Goal: Communication & Community: Answer question/provide support

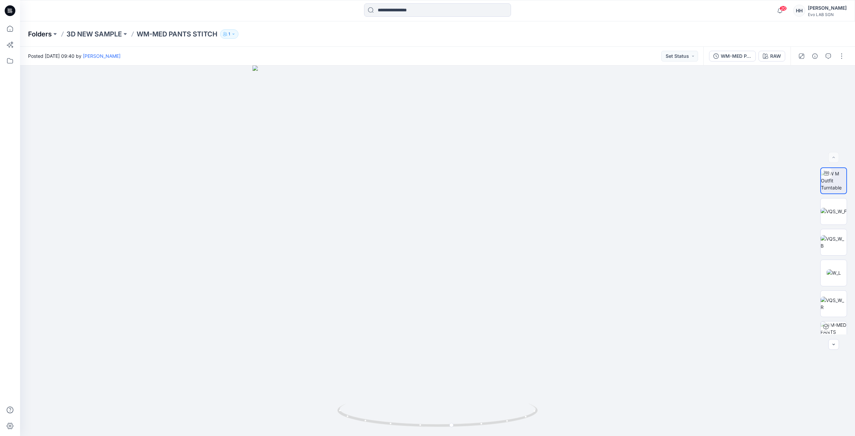
click at [37, 33] on p "Folders" at bounding box center [40, 33] width 24 height 9
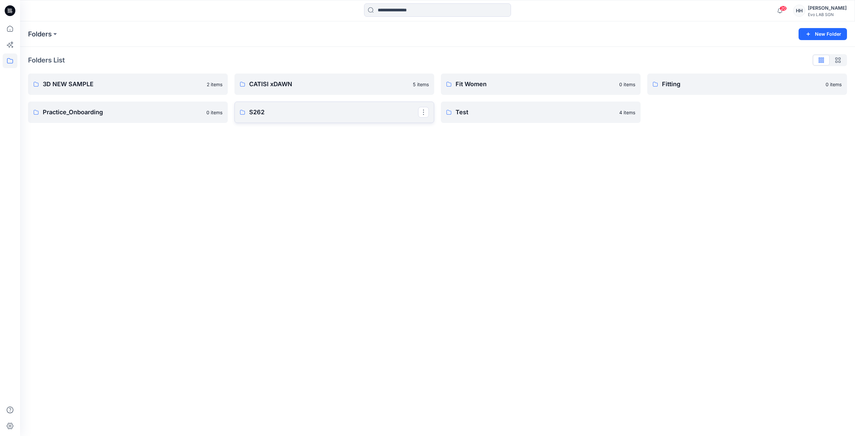
click at [312, 111] on p "S262" at bounding box center [333, 112] width 169 height 9
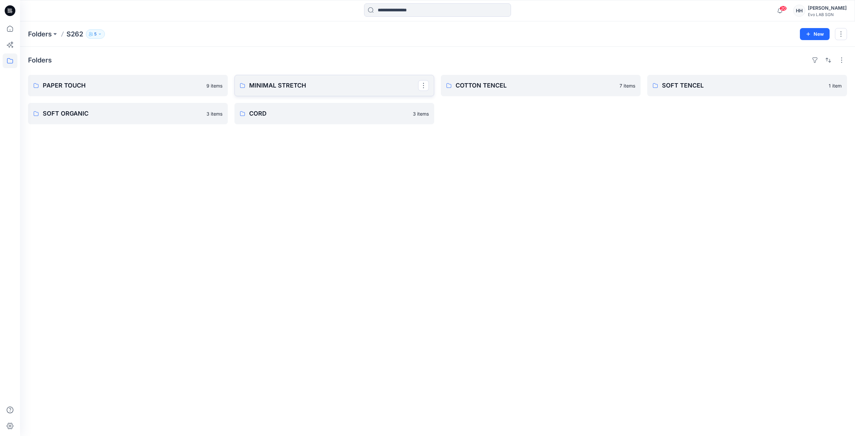
click at [350, 83] on p "MINIMAL STRETCH" at bounding box center [333, 85] width 169 height 9
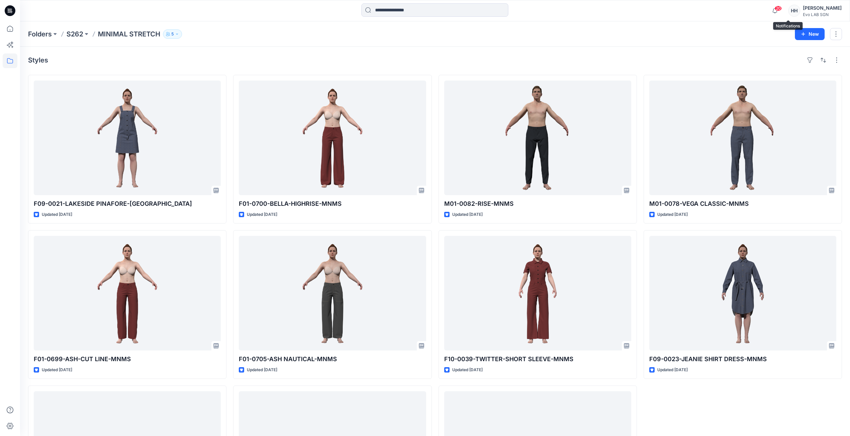
click at [782, 9] on span "20" at bounding box center [778, 8] width 7 height 5
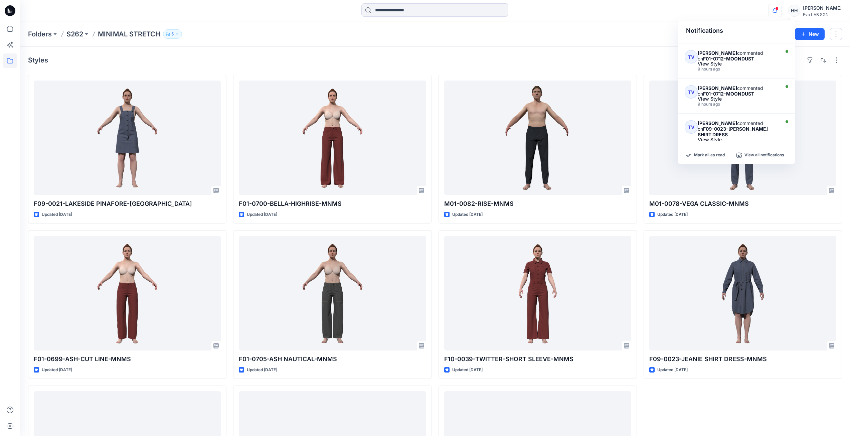
scroll to position [247, 0]
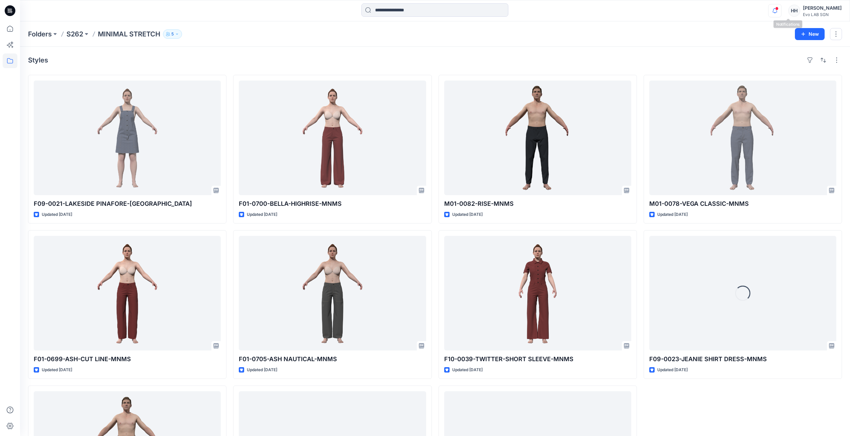
click at [781, 11] on icon "button" at bounding box center [775, 10] width 13 height 13
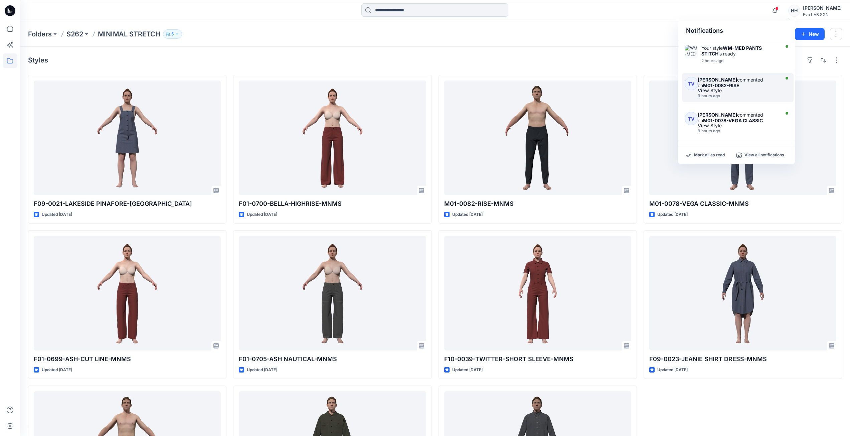
click at [735, 80] on strong "[PERSON_NAME]" at bounding box center [717, 80] width 39 height 6
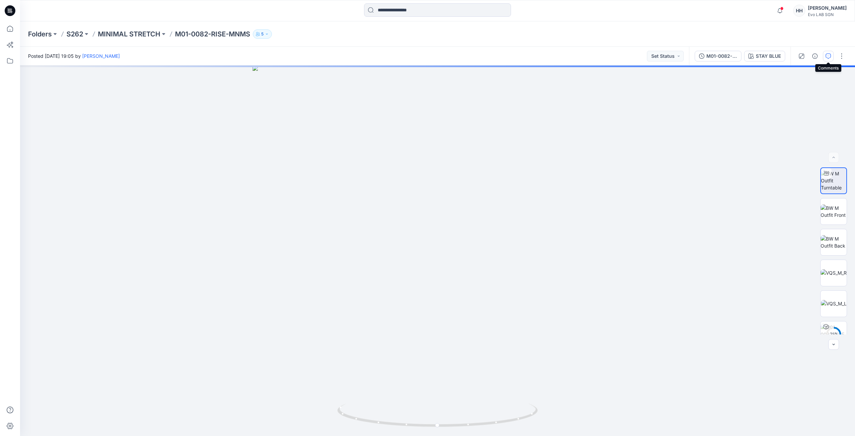
click at [824, 58] on button "button" at bounding box center [828, 56] width 11 height 11
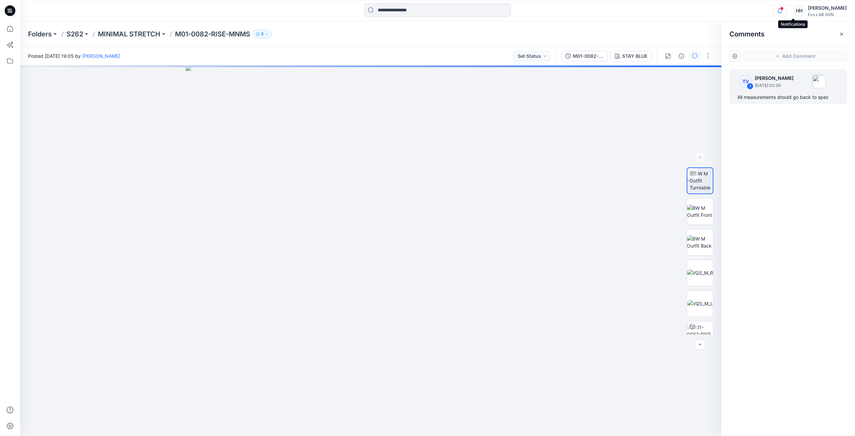
click at [786, 10] on icon "button" at bounding box center [780, 10] width 13 height 13
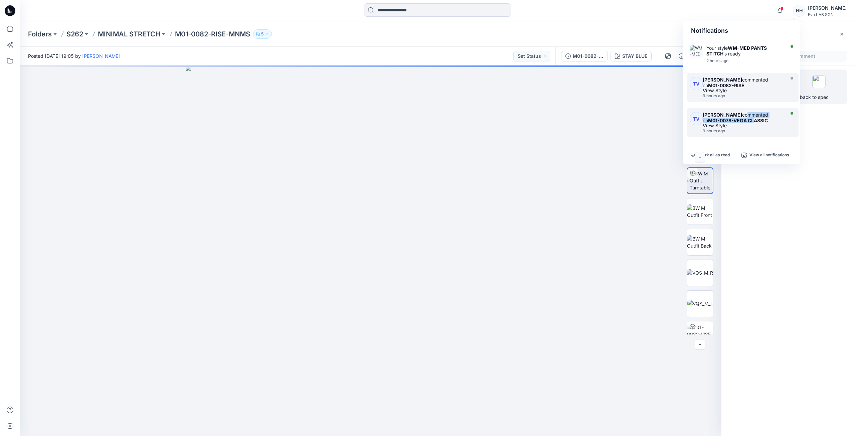
click at [749, 118] on div "[PERSON_NAME] commented on M01-0078-[PERSON_NAME] CLASSIC" at bounding box center [743, 117] width 80 height 11
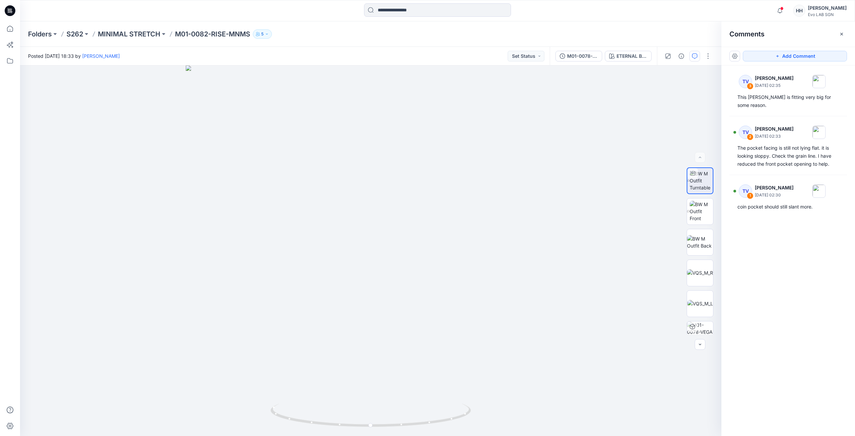
click at [264, 34] on p "5" at bounding box center [262, 33] width 2 height 7
click at [266, 34] on button "5" at bounding box center [262, 33] width 19 height 9
click at [136, 33] on p "MINIMAL STRETCH" at bounding box center [129, 33] width 62 height 9
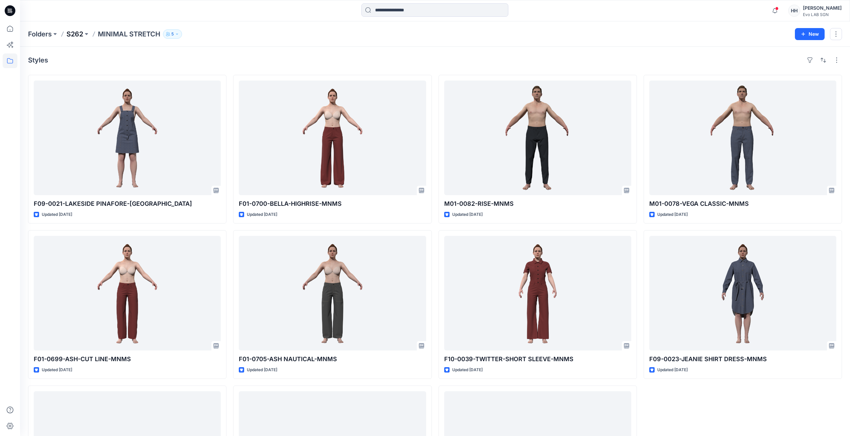
click at [77, 34] on p "S262" at bounding box center [74, 33] width 17 height 9
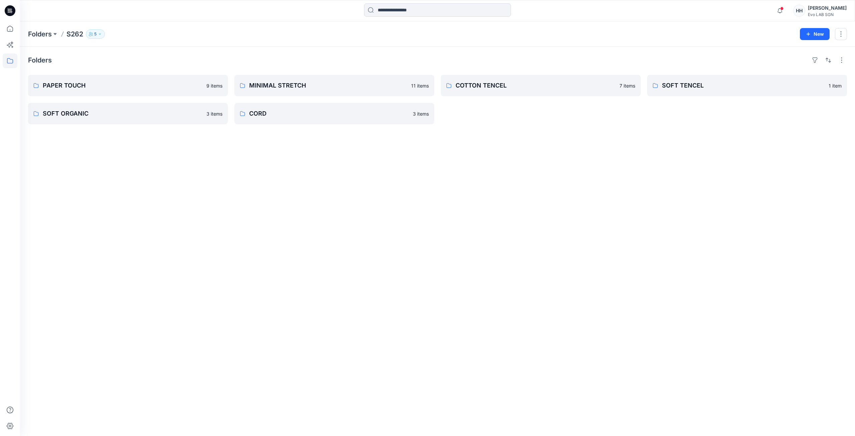
click at [98, 33] on icon "button" at bounding box center [100, 34] width 4 height 4
click at [174, 51] on icon "Manage Users" at bounding box center [175, 52] width 5 height 5
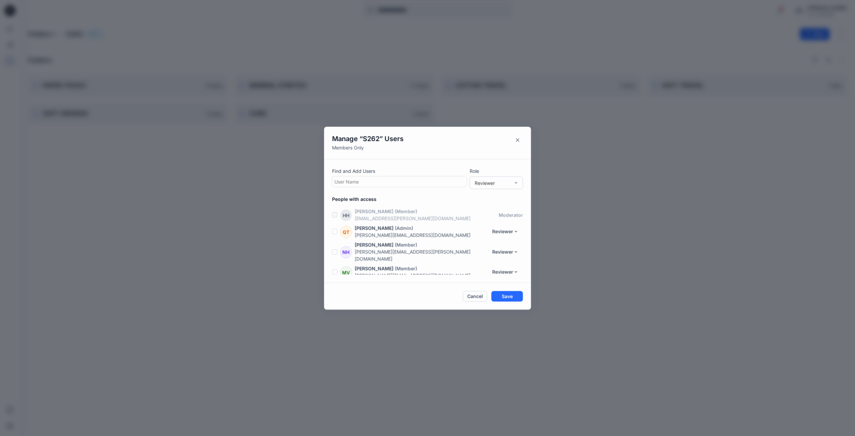
scroll to position [14, 0]
click at [379, 179] on div at bounding box center [399, 181] width 130 height 8
type input "***"
click at [374, 199] on div "[PERSON_NAME] Le" at bounding box center [399, 197] width 127 height 9
click at [511, 293] on button "Save" at bounding box center [507, 296] width 32 height 11
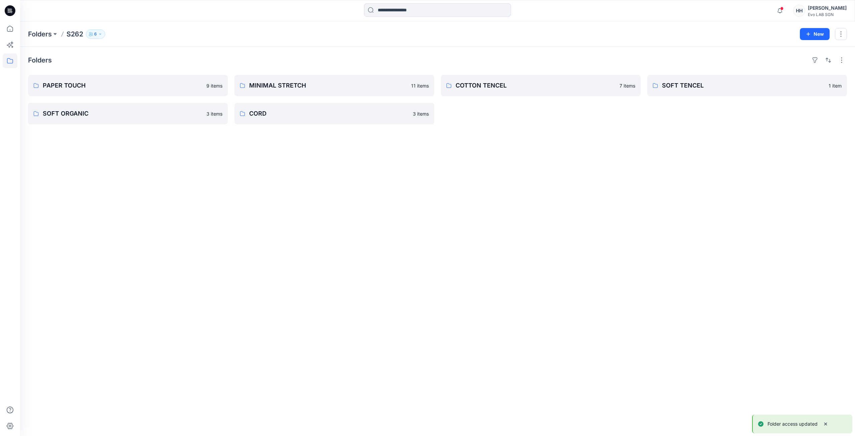
click at [98, 35] on button "6" at bounding box center [95, 33] width 19 height 9
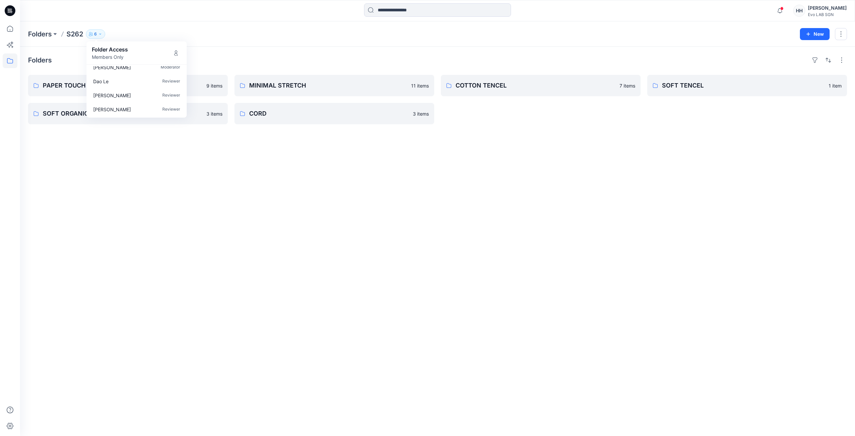
drag, startPoint x: 127, startPoint y: 25, endPoint x: 105, endPoint y: 28, distance: 22.6
click at [127, 25] on div "Folders S262 6 Folder Access Members Only [PERSON_NAME] Reviewer [PERSON_NAME] …" at bounding box center [437, 33] width 835 height 25
click at [97, 36] on p "6" at bounding box center [95, 33] width 3 height 7
click at [174, 53] on icon "Manage Users" at bounding box center [175, 52] width 5 height 5
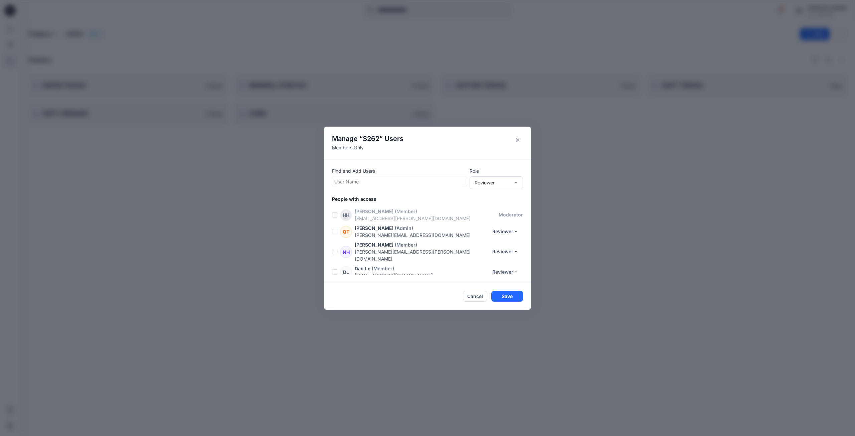
scroll to position [31, 0]
click at [369, 181] on div at bounding box center [399, 181] width 130 height 8
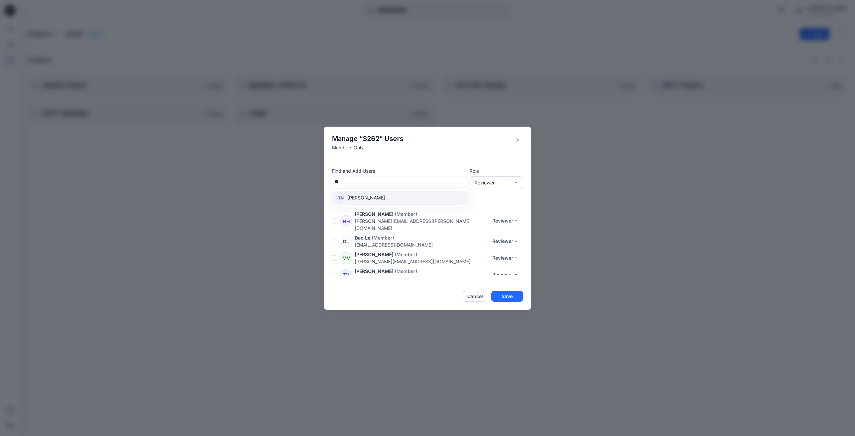
type input "****"
click at [417, 198] on div "TN [PERSON_NAME]" at bounding box center [399, 197] width 127 height 9
click at [505, 294] on button "Save" at bounding box center [507, 296] width 32 height 11
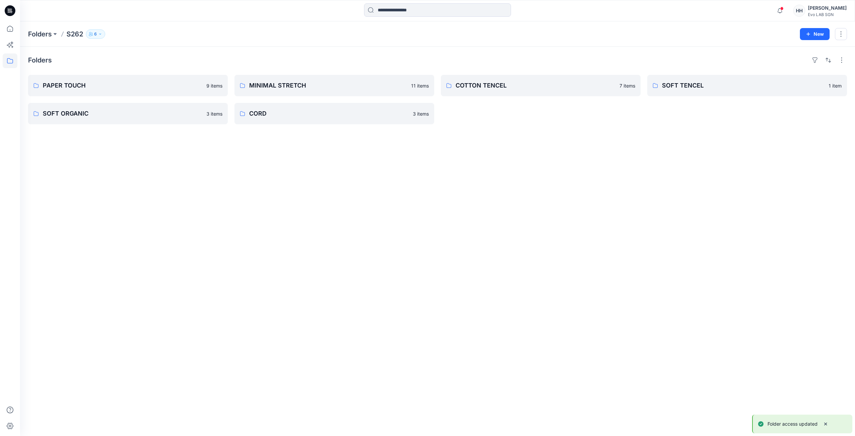
click at [102, 32] on icon "button" at bounding box center [100, 34] width 4 height 4
click at [256, 51] on div "Folders PAPER TOUCH 9 items SOFT ORGANIC 3 items MINIMAL STRETCH 11 items CORD …" at bounding box center [437, 241] width 835 height 389
click at [784, 8] on span at bounding box center [781, 9] width 3 height 4
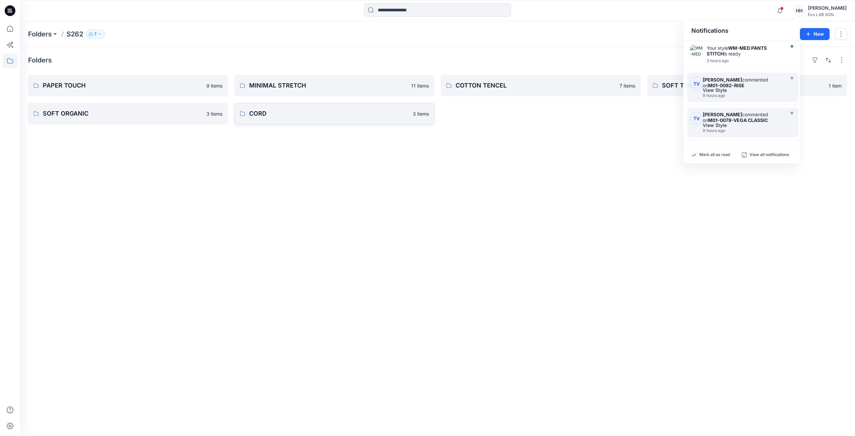
drag, startPoint x: 452, startPoint y: 160, endPoint x: 303, endPoint y: 110, distance: 156.7
click at [451, 160] on div "Folders PAPER TOUCH 9 items SOFT ORGANIC 3 items MINIMAL STRETCH 11 items CORD …" at bounding box center [437, 241] width 835 height 389
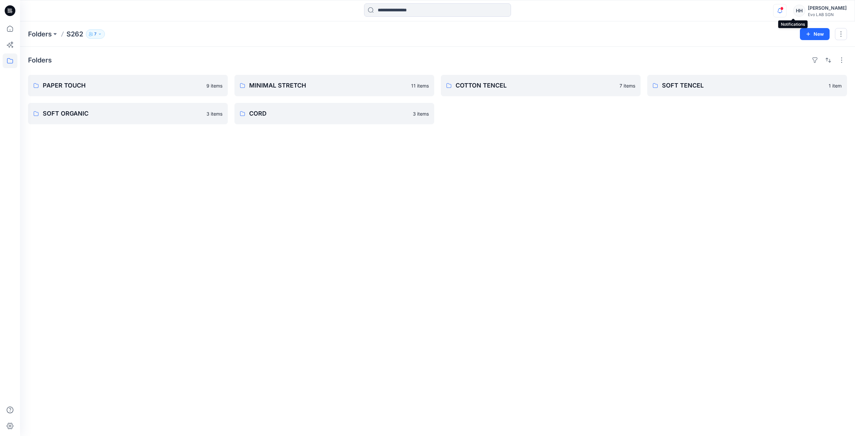
click at [786, 6] on icon "button" at bounding box center [780, 10] width 13 height 13
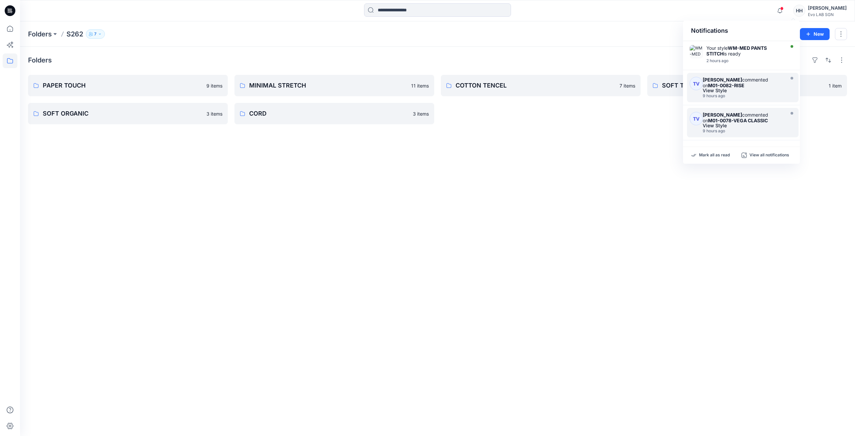
click at [756, 92] on div "View Style" at bounding box center [743, 90] width 80 height 5
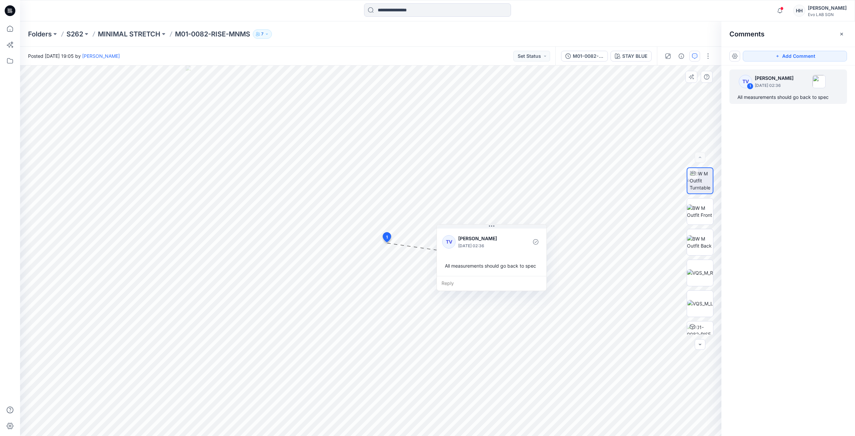
drag, startPoint x: 384, startPoint y: 287, endPoint x: 444, endPoint y: 266, distance: 63.8
click at [444, 266] on div "All measurements should go back to spec" at bounding box center [491, 266] width 99 height 12
drag, startPoint x: 831, startPoint y: 98, endPoint x: 779, endPoint y: 121, distance: 57.0
click at [732, 100] on div "TV 1 [PERSON_NAME] [DATE] 02:36 All measurements should go back to spec" at bounding box center [788, 86] width 118 height 34
copy div "All measurements should go back to spec"
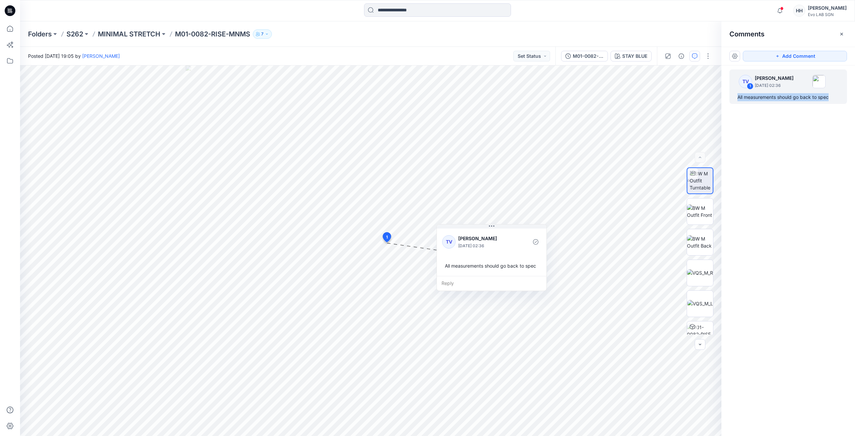
click at [778, 142] on div "TV 1 [PERSON_NAME] [DATE] 02:36 All measurements should go back to spec" at bounding box center [788, 238] width 134 height 346
click at [784, 8] on div at bounding box center [778, 6] width 11 height 4
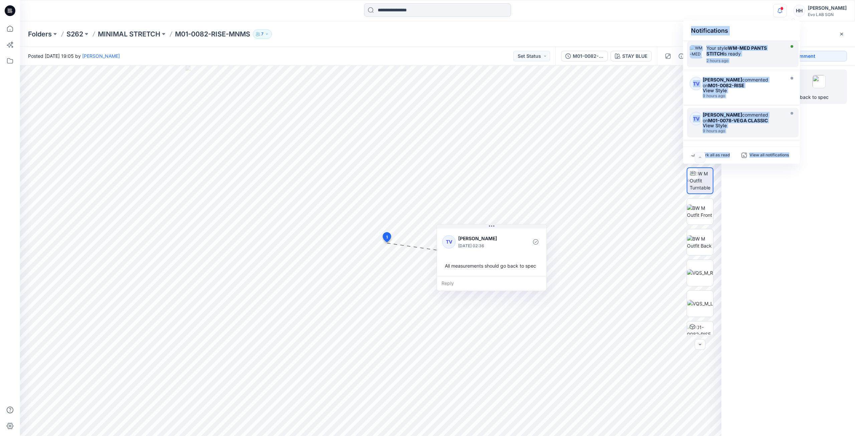
click at [761, 56] on div at bounding box center [744, 56] width 77 height 1
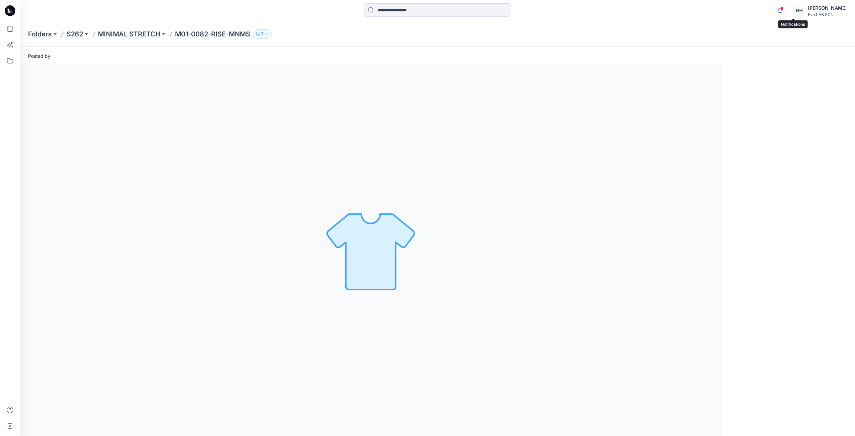
click at [786, 11] on icon "button" at bounding box center [780, 10] width 13 height 13
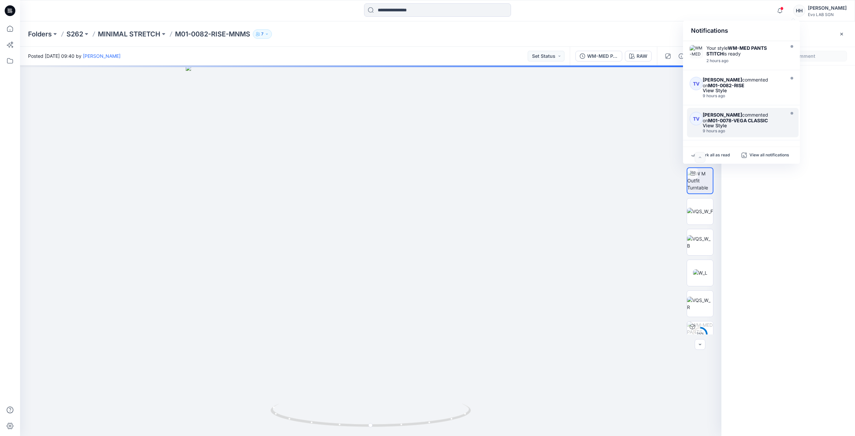
click at [754, 125] on div "View Style" at bounding box center [743, 125] width 80 height 5
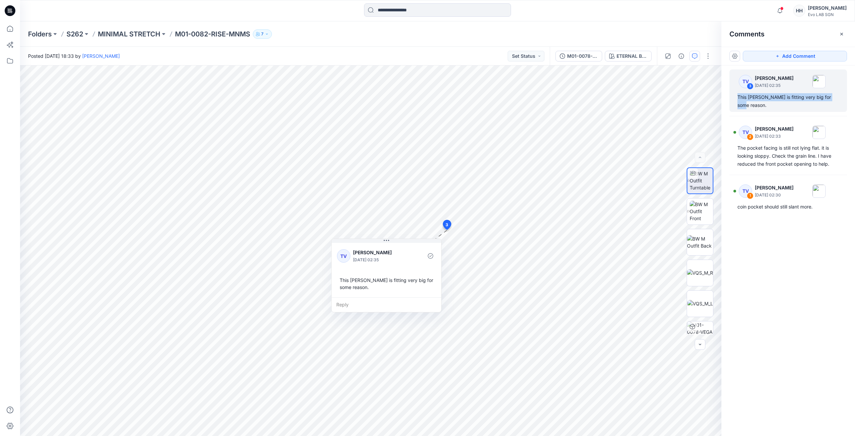
drag, startPoint x: 737, startPoint y: 99, endPoint x: 848, endPoint y: 102, distance: 111.6
click at [849, 102] on div "TV 3 [PERSON_NAME] [DATE] 02:35 This [PERSON_NAME] is fitting very big for some…" at bounding box center [788, 238] width 134 height 346
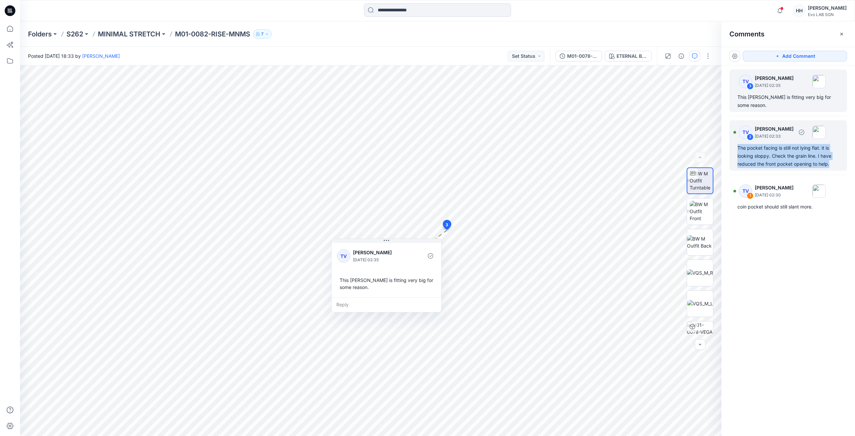
drag, startPoint x: 737, startPoint y: 139, endPoint x: 823, endPoint y: 149, distance: 86.8
click at [836, 161] on div "TV 2 [PERSON_NAME] [DATE] 02:33 The pocket facing is still not lying flat. it i…" at bounding box center [788, 145] width 118 height 50
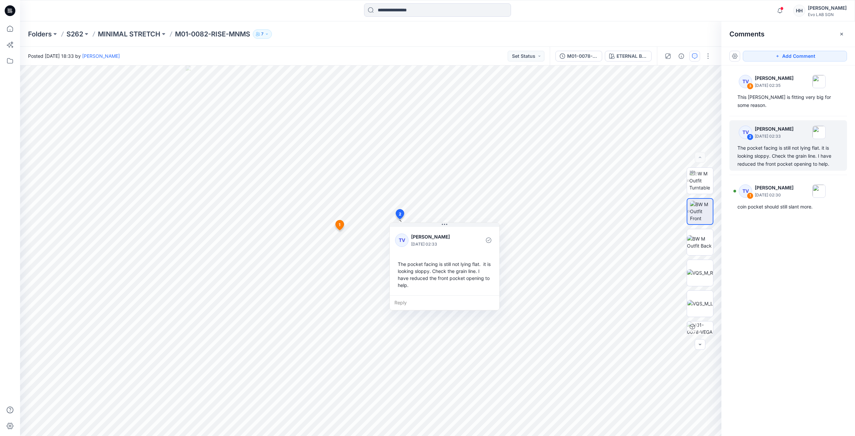
drag, startPoint x: 802, startPoint y: 262, endPoint x: 784, endPoint y: 267, distance: 18.9
click at [801, 262] on div "TV 3 [PERSON_NAME] [DATE] 02:35 This [PERSON_NAME] is fitting very big for some…" at bounding box center [788, 238] width 134 height 346
drag, startPoint x: 735, startPoint y: 200, endPoint x: 750, endPoint y: 206, distance: 16.2
click at [853, 200] on div "TV 3 [PERSON_NAME] [DATE] 02:35 This [PERSON_NAME] is fitting very big for some…" at bounding box center [788, 238] width 134 height 346
click at [812, 203] on div "coin pocket should still slant more." at bounding box center [788, 207] width 102 height 8
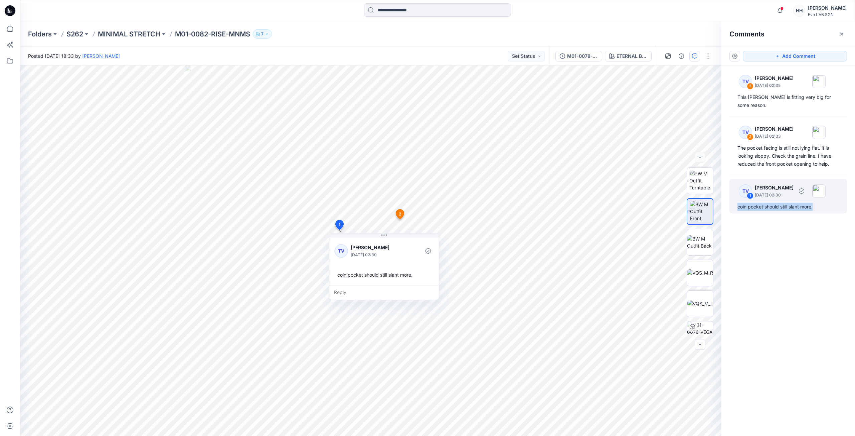
drag, startPoint x: 815, startPoint y: 199, endPoint x: 747, endPoint y: 199, distance: 68.5
click at [735, 202] on div "TV 1 [PERSON_NAME] [DATE] 02:30 coin pocket should still slant more." at bounding box center [788, 196] width 118 height 34
click at [799, 265] on div "TV 3 [PERSON_NAME] [DATE] 02:35 This [PERSON_NAME] is fitting very big for some…" at bounding box center [788, 238] width 134 height 346
click at [786, 13] on icon "button" at bounding box center [780, 10] width 13 height 13
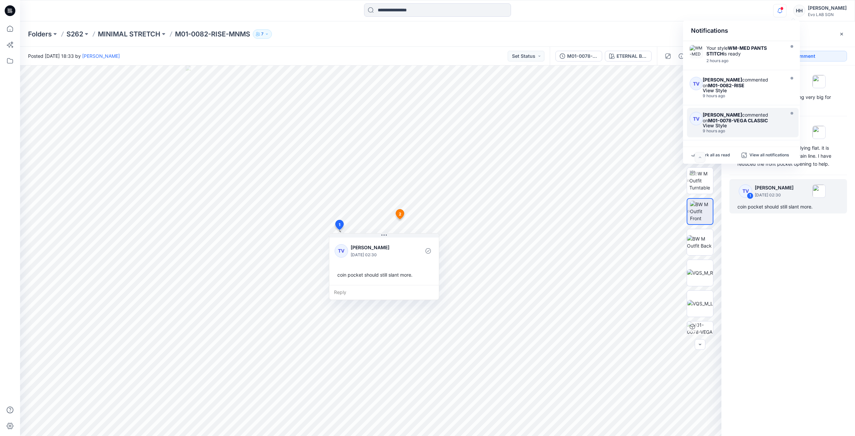
scroll to position [33, 0]
click at [753, 129] on div "View Style" at bounding box center [743, 127] width 80 height 5
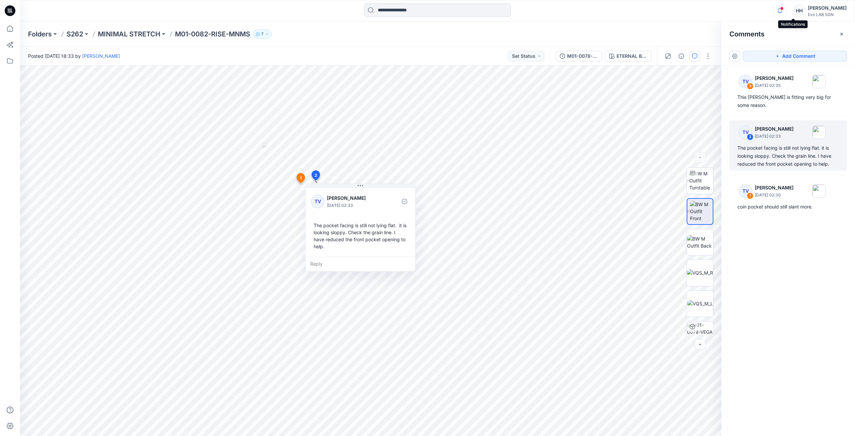
click at [786, 12] on icon "button" at bounding box center [780, 10] width 13 height 13
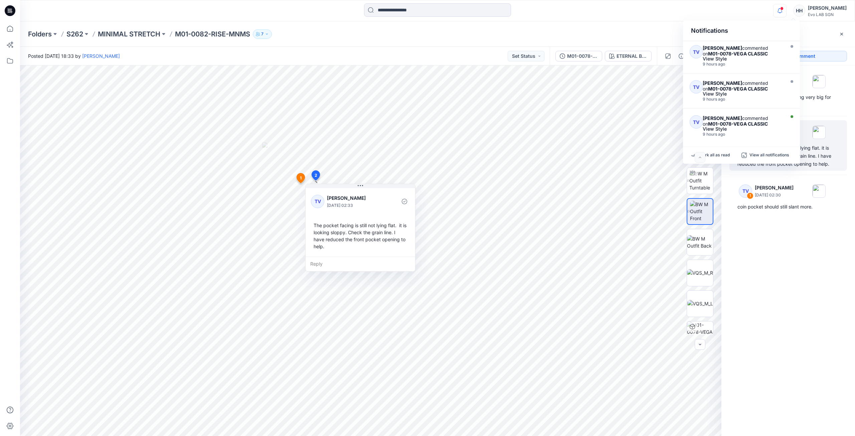
scroll to position [100, 0]
click at [753, 133] on div "[PERSON_NAME] commented on F01-0712-MOONDUST View Style 9 hours ago" at bounding box center [744, 127] width 83 height 21
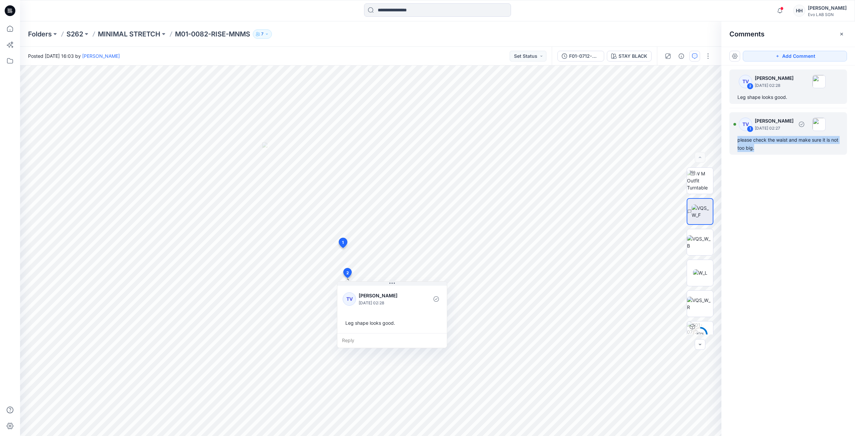
drag, startPoint x: 732, startPoint y: 139, endPoint x: 778, endPoint y: 151, distance: 47.0
click at [778, 151] on div "TV 1 [PERSON_NAME] [DATE] 02:27 please check the waist and make sure it is not …" at bounding box center [788, 133] width 118 height 42
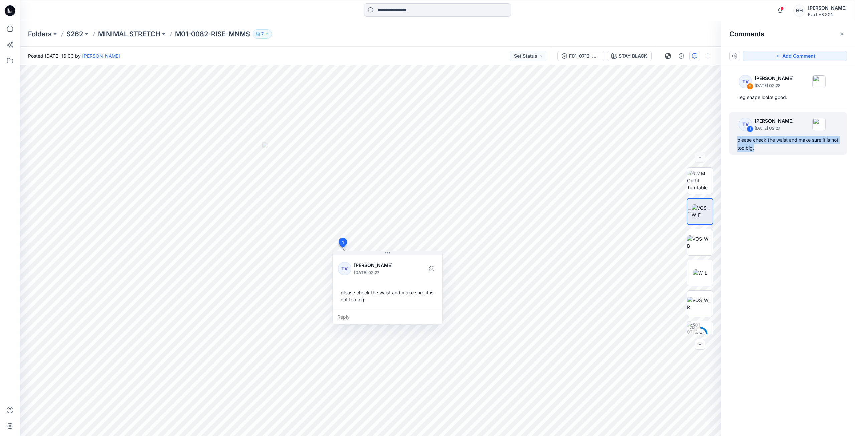
click at [786, 178] on div "TV 2 [PERSON_NAME] [DATE] 02:28 Leg shape looks good. TV 1 [PERSON_NAME] [DATE]…" at bounding box center [788, 238] width 134 height 346
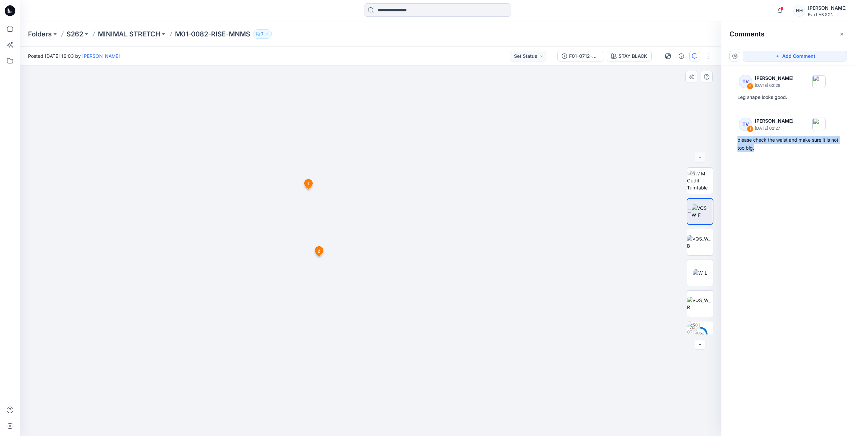
drag, startPoint x: 484, startPoint y: 278, endPoint x: 487, endPoint y: 207, distance: 71.2
click at [779, 188] on div "TV 2 [PERSON_NAME] [DATE] 02:28 Leg shape looks good. TV 1 [PERSON_NAME] [DATE]…" at bounding box center [788, 238] width 134 height 346
click at [786, 10] on icon "button" at bounding box center [780, 10] width 13 height 13
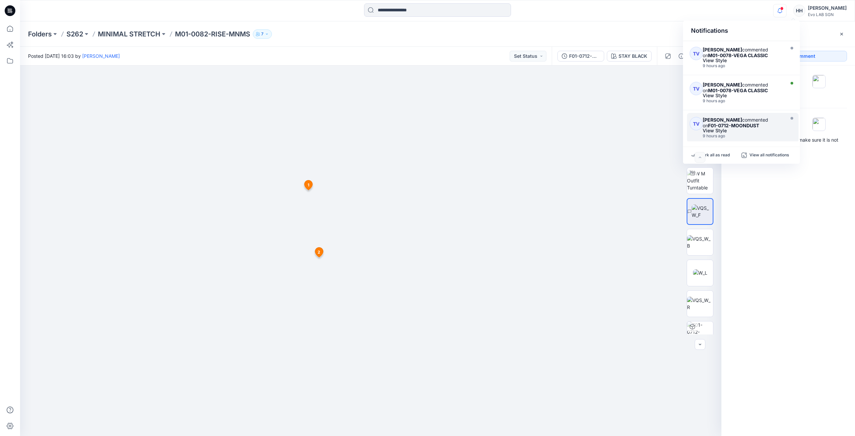
scroll to position [134, 0]
click at [763, 129] on div "[PERSON_NAME] commented on F01-0712-MOONDUST" at bounding box center [743, 124] width 80 height 11
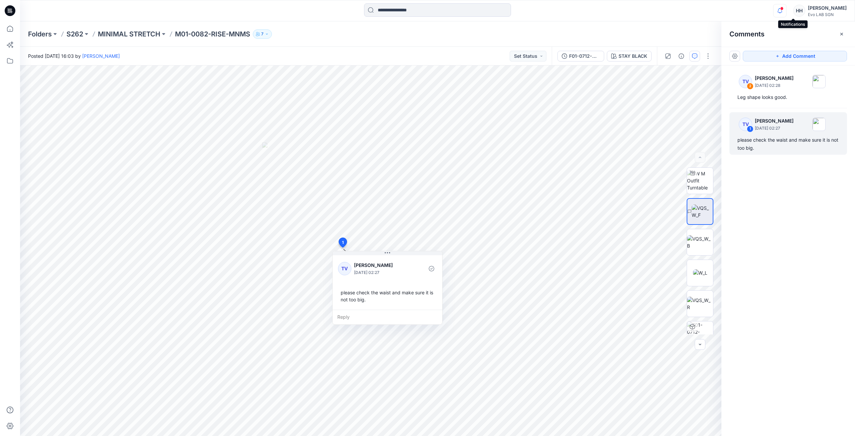
click at [782, 11] on icon "button" at bounding box center [780, 10] width 5 height 4
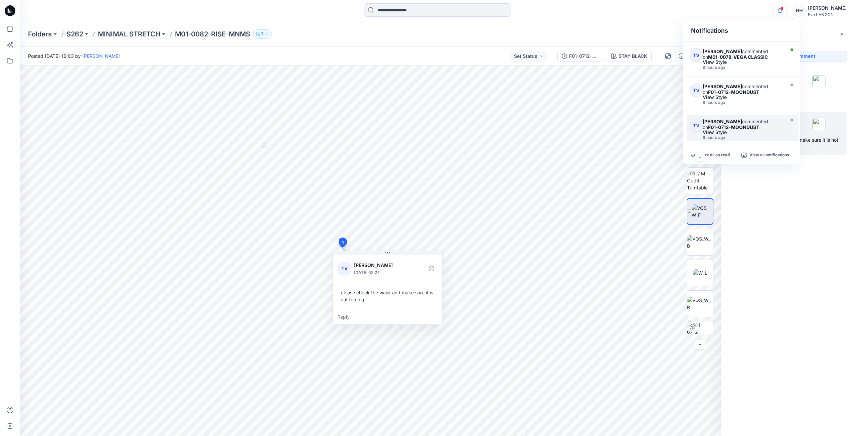
scroll to position [167, 0]
click at [765, 137] on div "View Style" at bounding box center [743, 139] width 80 height 5
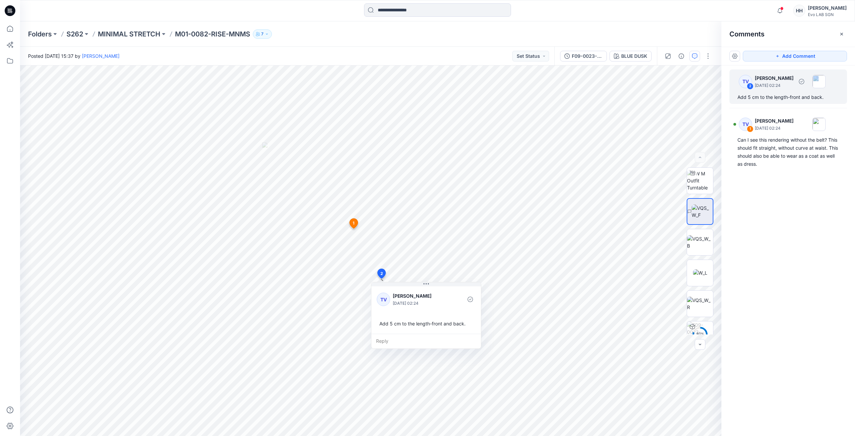
drag, startPoint x: 736, startPoint y: 98, endPoint x: 847, endPoint y: 93, distance: 110.7
click at [847, 93] on div "TV 2 [PERSON_NAME] [DATE] 02:24 Add 5 cm to the length-front and back." at bounding box center [788, 86] width 118 height 34
drag, startPoint x: 828, startPoint y: 98, endPoint x: 736, endPoint y: 102, distance: 91.6
click at [736, 102] on div "TV 2 [PERSON_NAME] [DATE] 02:24 Add 5 cm to the length-front and back." at bounding box center [788, 86] width 118 height 34
click at [785, 183] on div "TV 2 [PERSON_NAME] [DATE] 02:24 Add 5 cm to the length-front and back. TV 1 [PE…" at bounding box center [788, 238] width 134 height 346
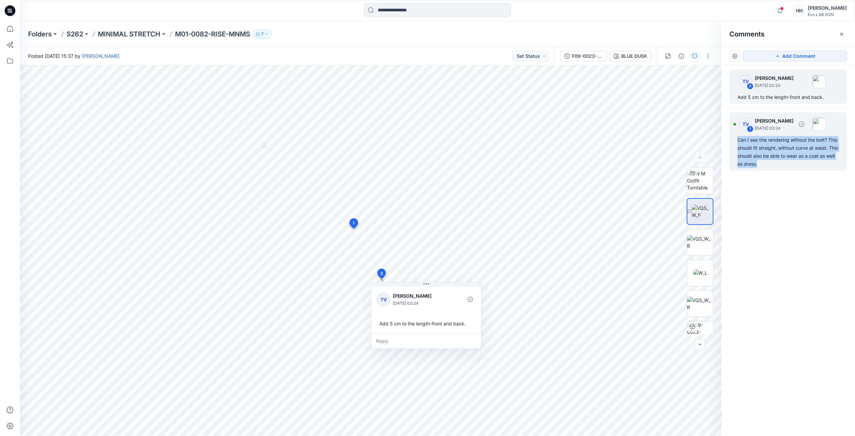
drag, startPoint x: 736, startPoint y: 138, endPoint x: 795, endPoint y: 167, distance: 65.4
click at [795, 167] on div "TV 1 [PERSON_NAME] [DATE] 02:24 Can I see this rendering without the belt? This…" at bounding box center [788, 141] width 118 height 58
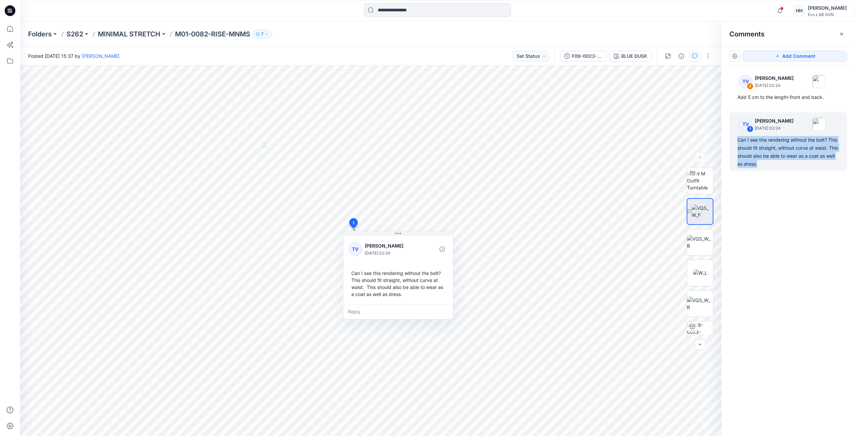
click at [782, 217] on div "TV 2 [PERSON_NAME] [DATE] 02:24 Add 5 cm to the length-front and back. TV 1 [PE…" at bounding box center [788, 238] width 134 height 346
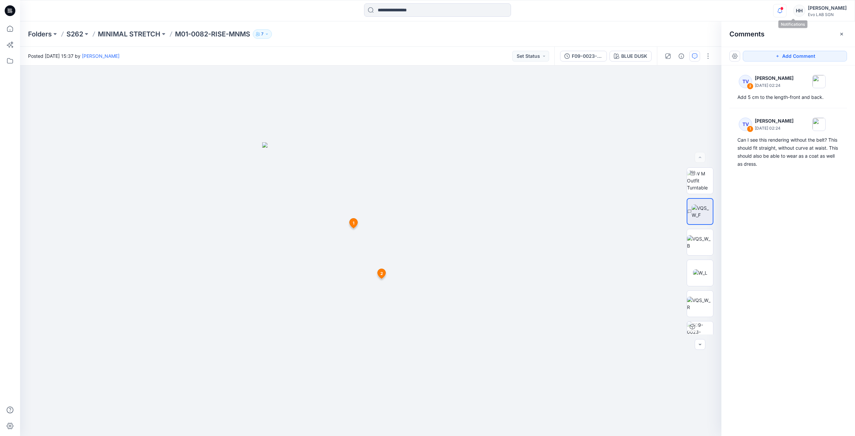
click at [782, 11] on icon "button" at bounding box center [780, 10] width 5 height 4
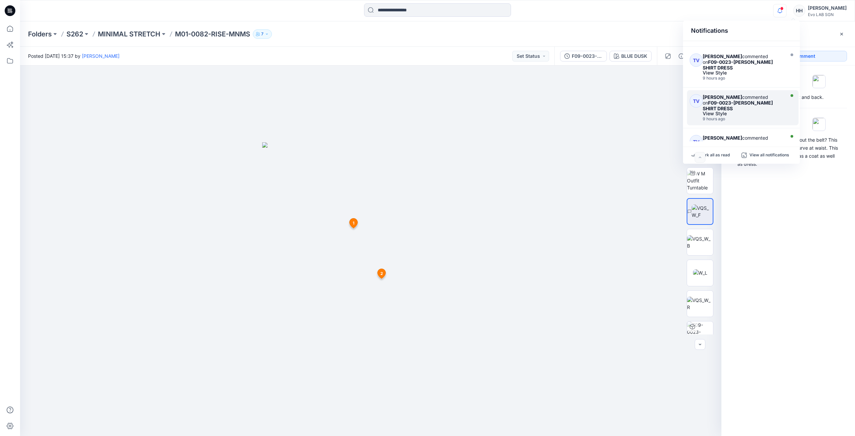
scroll to position [247, 0]
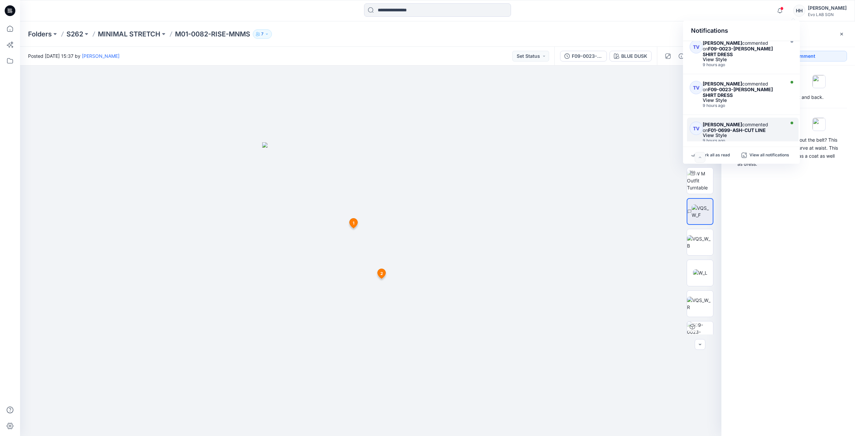
click at [749, 138] on div "9 hours ago" at bounding box center [743, 140] width 80 height 5
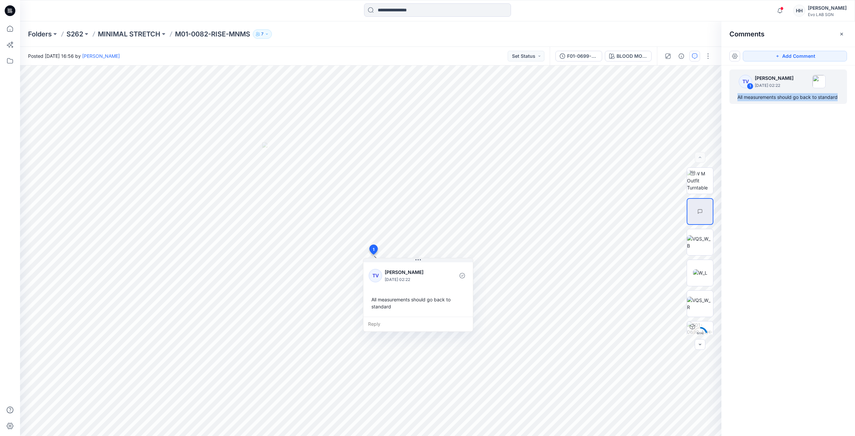
drag, startPoint x: 734, startPoint y: 97, endPoint x: 852, endPoint y: 102, distance: 117.3
click at [852, 102] on div "TV 1 [PERSON_NAME] [DATE] 02:22 All measurements should go back to standard" at bounding box center [788, 238] width 134 height 346
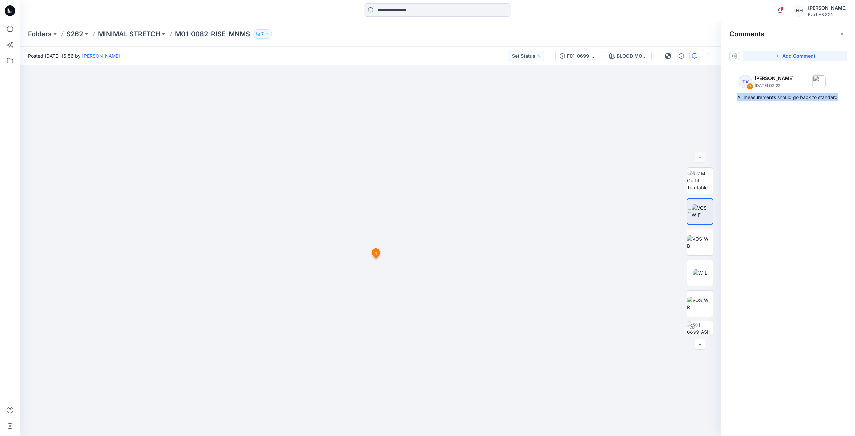
click at [812, 185] on div "TV 1 [PERSON_NAME] [DATE] 02:22 All measurements should go back to standard" at bounding box center [788, 238] width 134 height 346
click at [785, 163] on div "TV 1 [PERSON_NAME] [DATE] 02:22 All measurements should go back to standard" at bounding box center [788, 238] width 134 height 346
